Goal: Task Accomplishment & Management: Complete application form

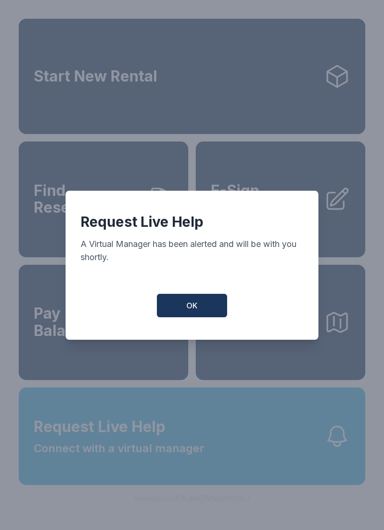
click at [206, 313] on button "OK" at bounding box center [192, 305] width 70 height 23
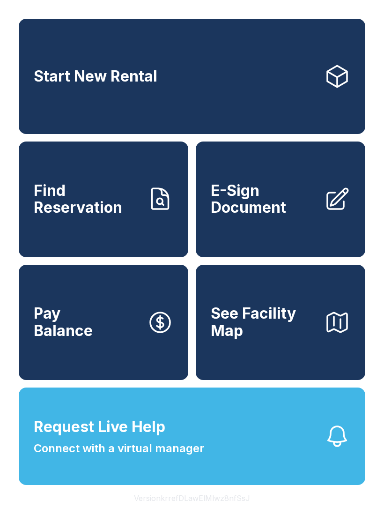
click at [280, 199] on span "E-Sign Document" at bounding box center [264, 199] width 106 height 34
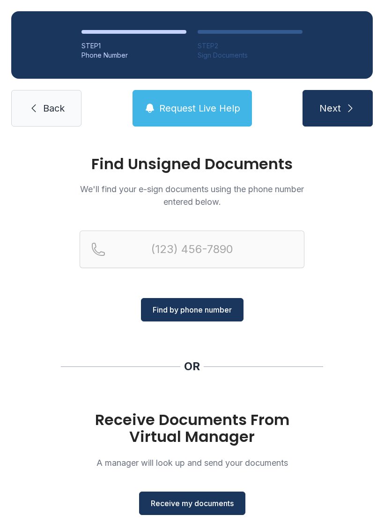
click at [207, 502] on span "Receive my documents" at bounding box center [192, 502] width 83 height 11
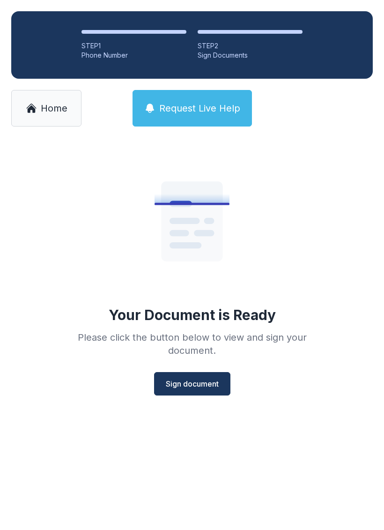
click at [204, 385] on span "Sign document" at bounding box center [192, 383] width 53 height 11
click at [54, 108] on span "Home" at bounding box center [54, 108] width 27 height 13
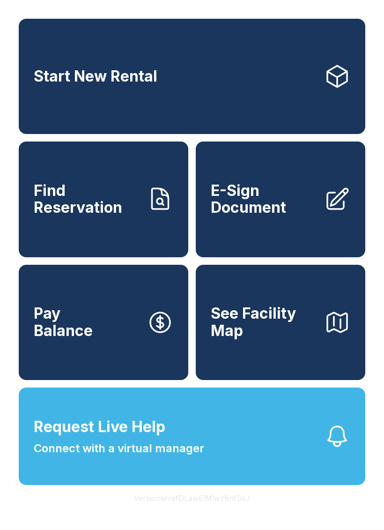
click at [285, 210] on span "E-Sign Document" at bounding box center [264, 199] width 106 height 34
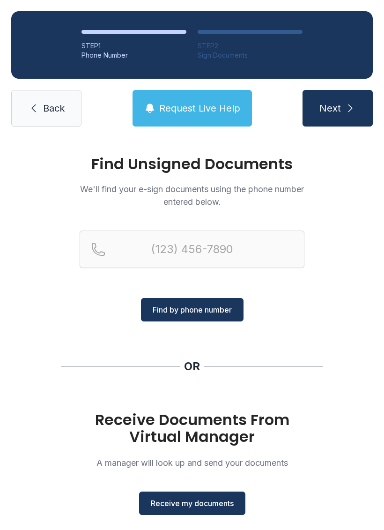
click at [198, 503] on span "Receive my documents" at bounding box center [192, 502] width 83 height 11
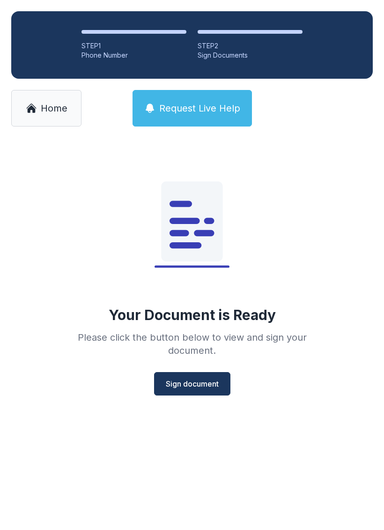
click at [206, 388] on span "Sign document" at bounding box center [192, 383] width 53 height 11
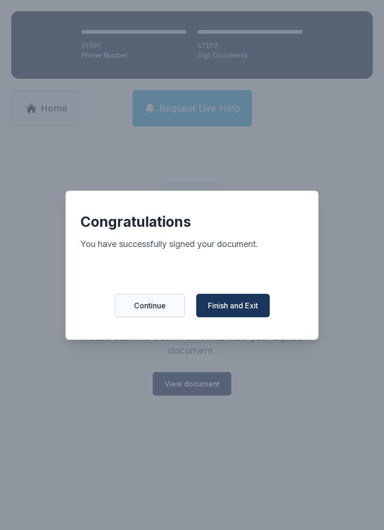
click at [237, 309] on span "Finish and Exit" at bounding box center [233, 305] width 50 height 11
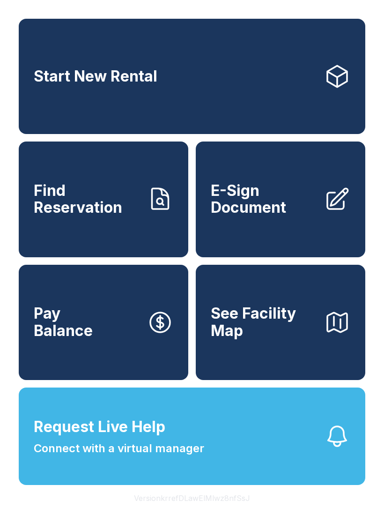
click at [183, 451] on span "Request Live Help Connect with a virtual manager" at bounding box center [119, 435] width 170 height 41
